Goal: Information Seeking & Learning: Learn about a topic

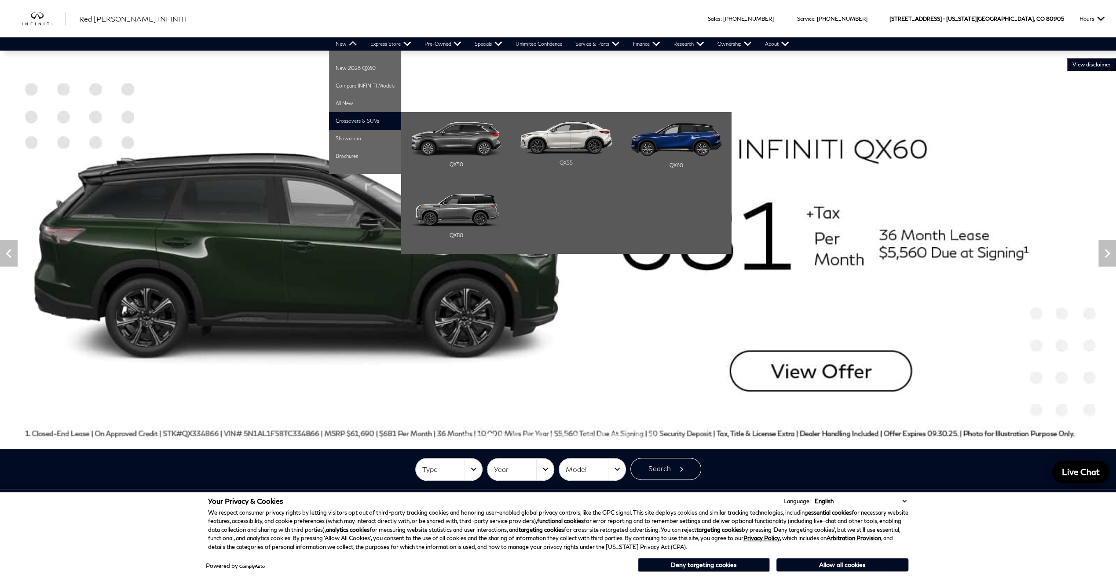
click at [362, 120] on li "Crossovers & SUVs QX50 QX55 QX60" at bounding box center [365, 121] width 72 height 18
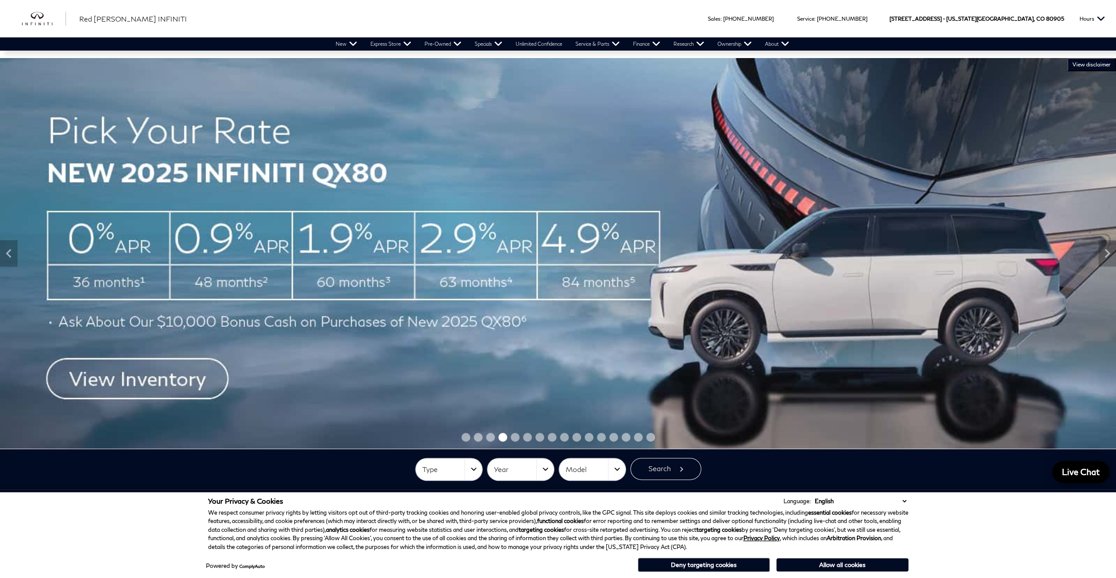
click at [157, 383] on img at bounding box center [558, 253] width 1116 height 390
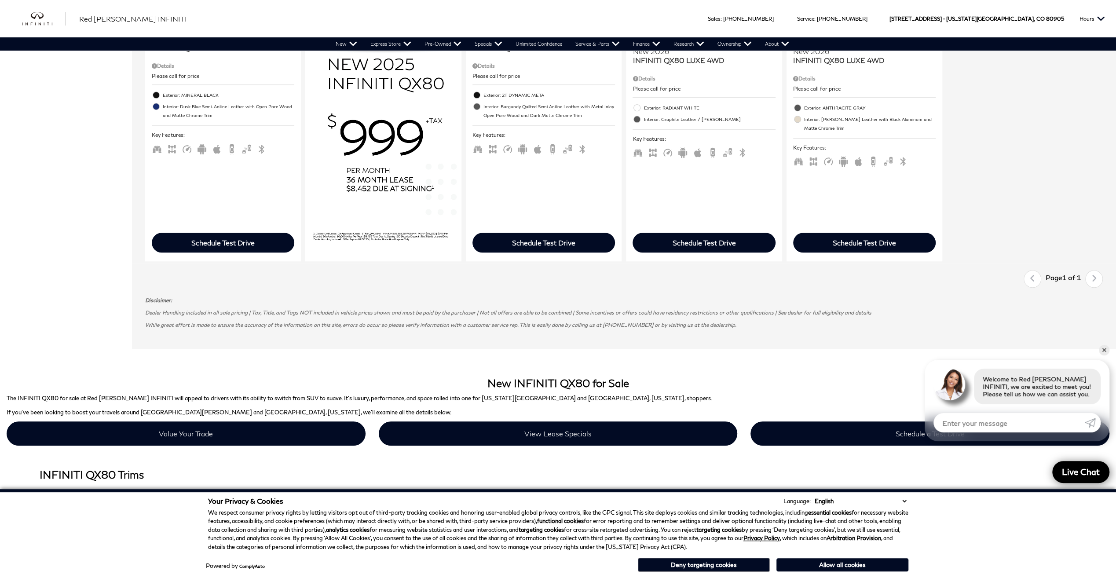
scroll to position [807, 0]
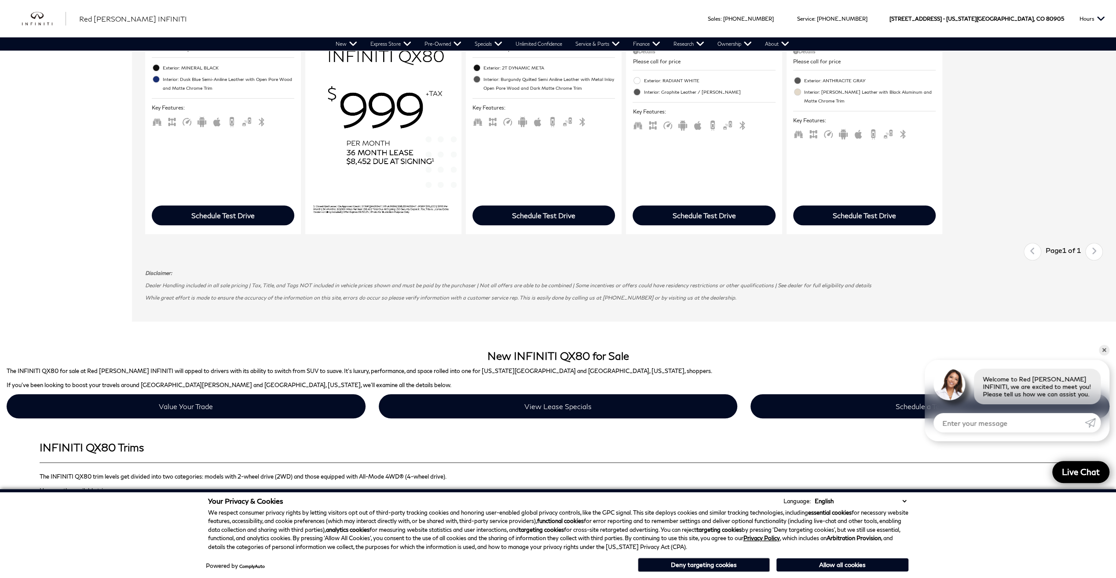
click at [1101, 254] on div "Last Page 1 of 1 Next" at bounding box center [1062, 252] width 79 height 18
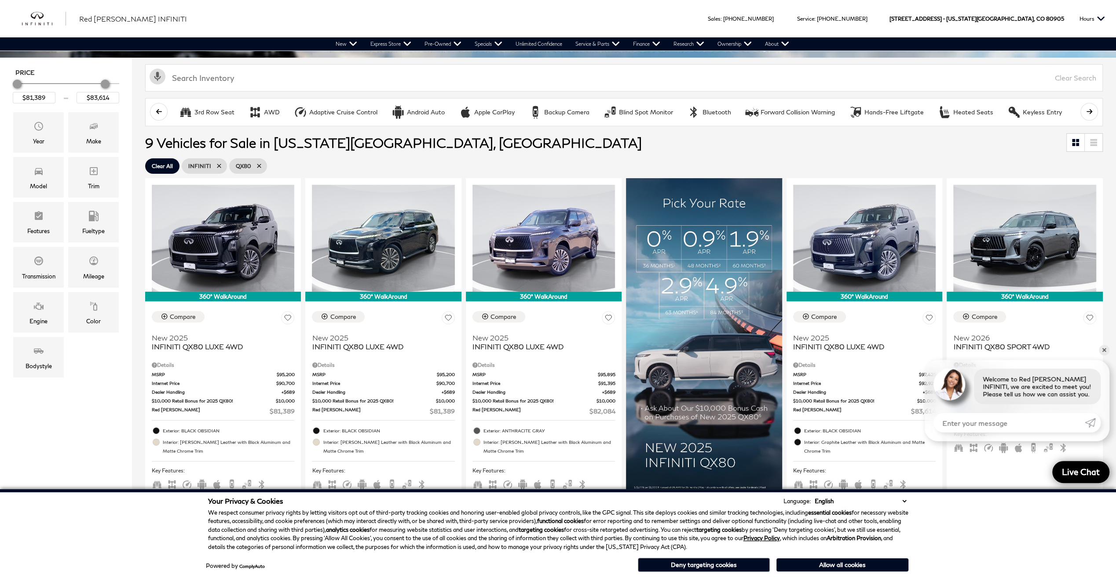
scroll to position [124, 0]
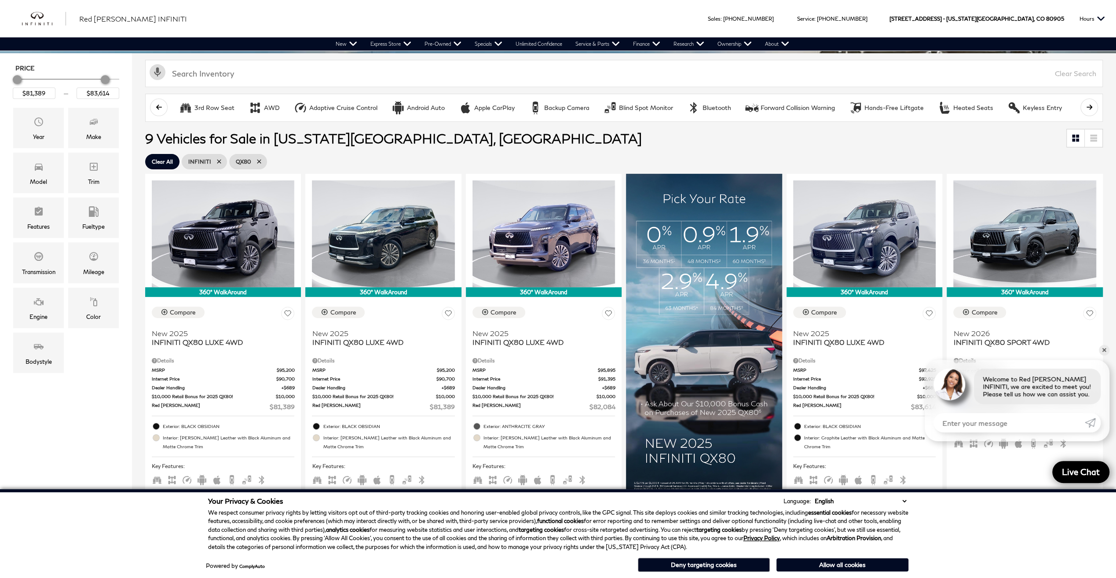
click at [259, 160] on icon at bounding box center [258, 161] width 7 height 7
type input "$50,624"
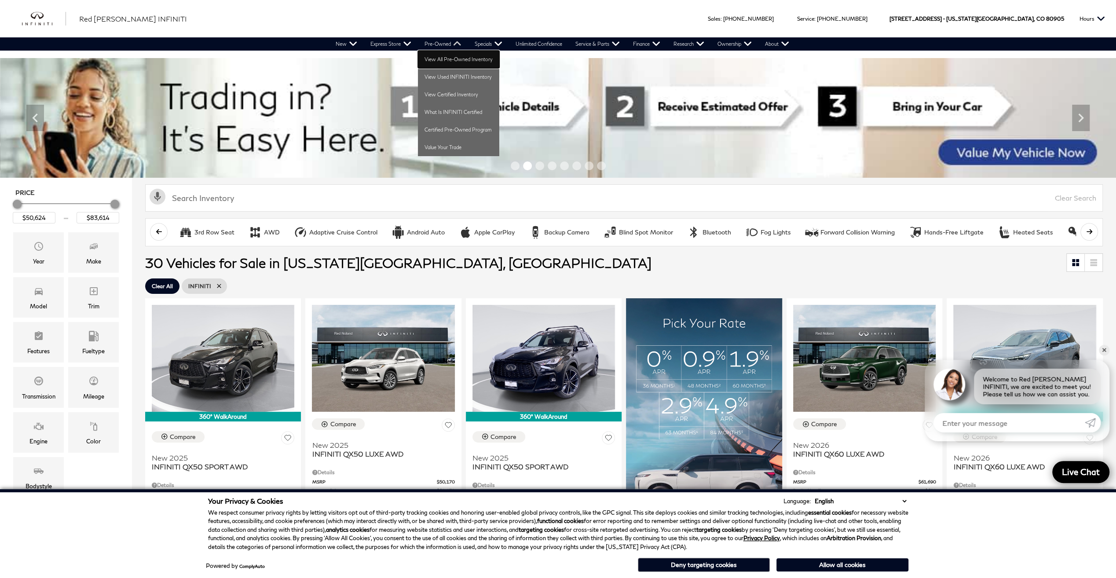
click at [453, 60] on link "View All Pre-Owned Inventory" at bounding box center [458, 60] width 81 height 18
click at [453, 61] on link "View All Pre-Owned Inventory" at bounding box center [458, 60] width 81 height 18
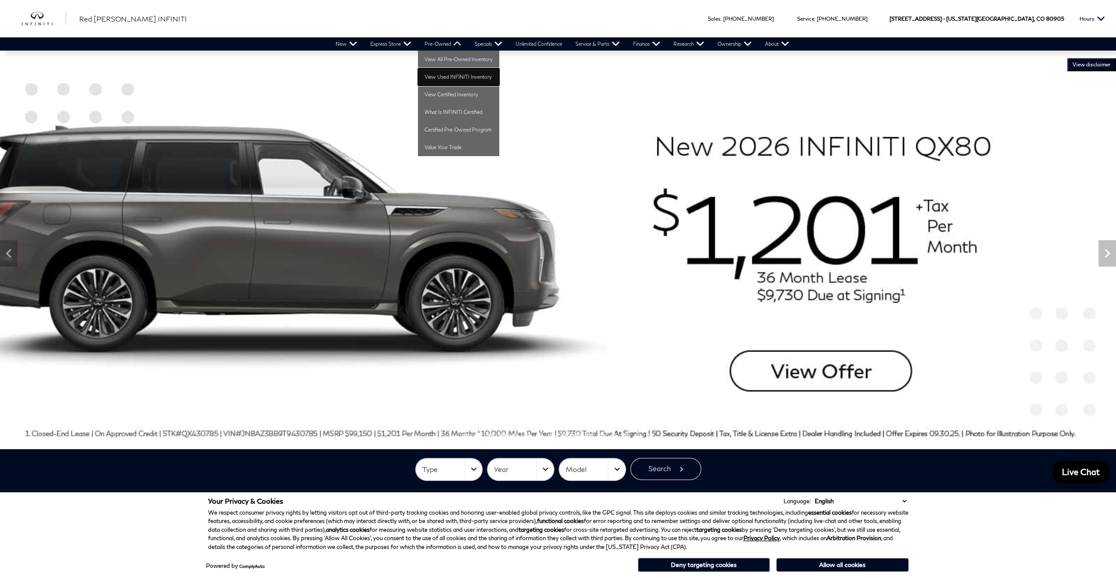
click at [447, 77] on link "View Used INFINITI Inventory" at bounding box center [458, 77] width 81 height 18
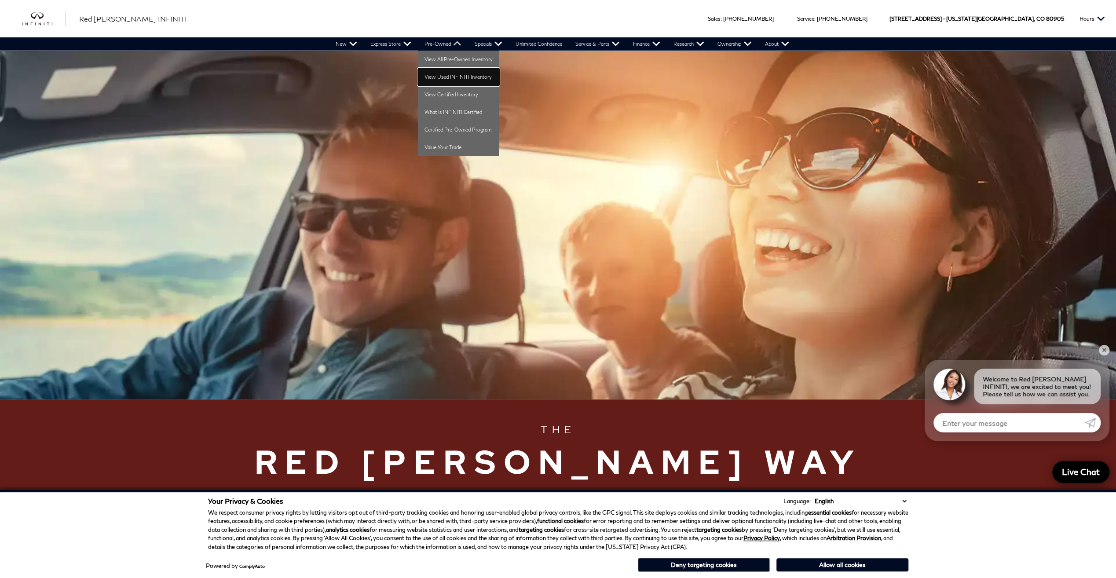
click at [438, 77] on link "View Used INFINITI Inventory" at bounding box center [458, 77] width 81 height 18
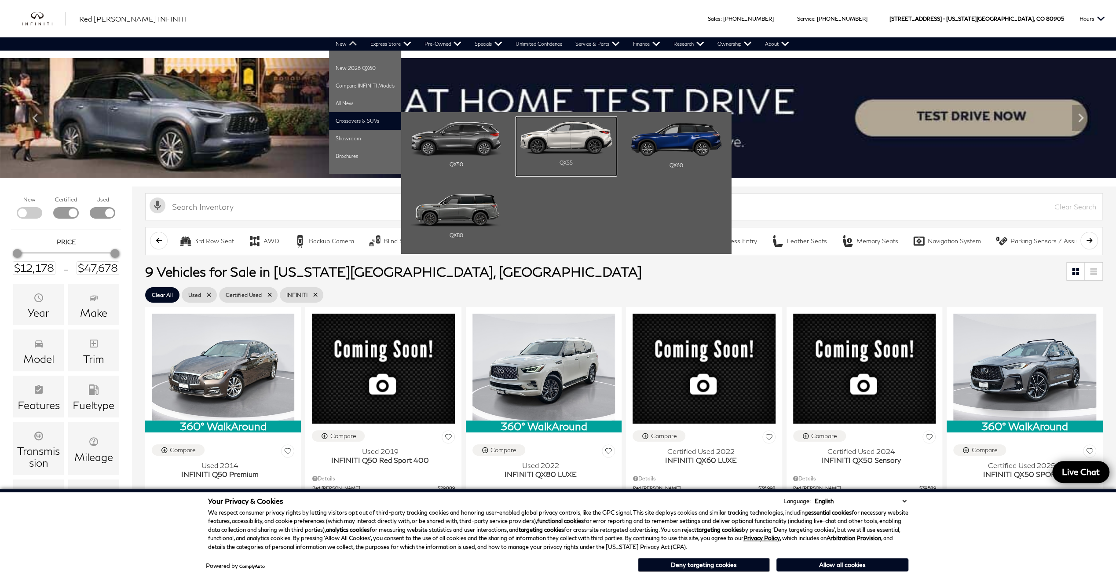
click at [574, 156] on div "QX55" at bounding box center [565, 163] width 91 height 18
